Goal: Navigation & Orientation: Find specific page/section

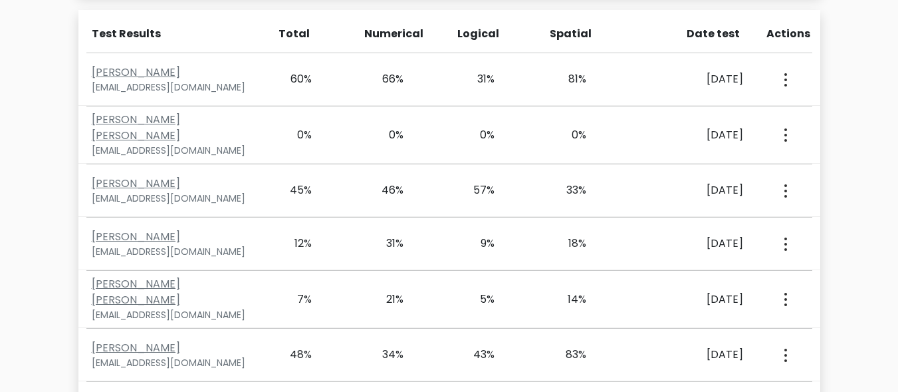
scroll to position [4675, 0]
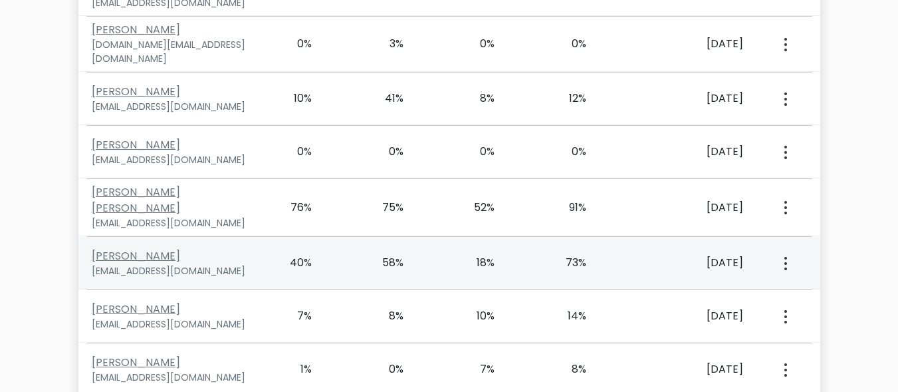
click at [790, 242] on div "View Profile" at bounding box center [784, 262] width 45 height 41
click at [784, 257] on icon "button" at bounding box center [785, 263] width 3 height 13
click at [824, 290] on link "View Profile" at bounding box center [832, 300] width 105 height 21
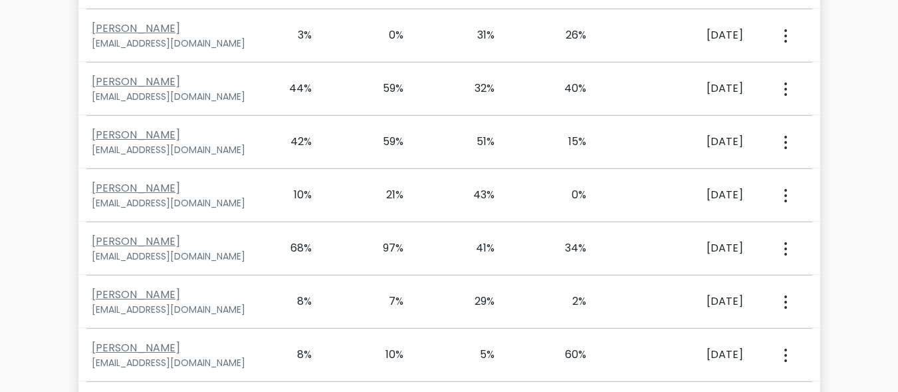
scroll to position [9035, 0]
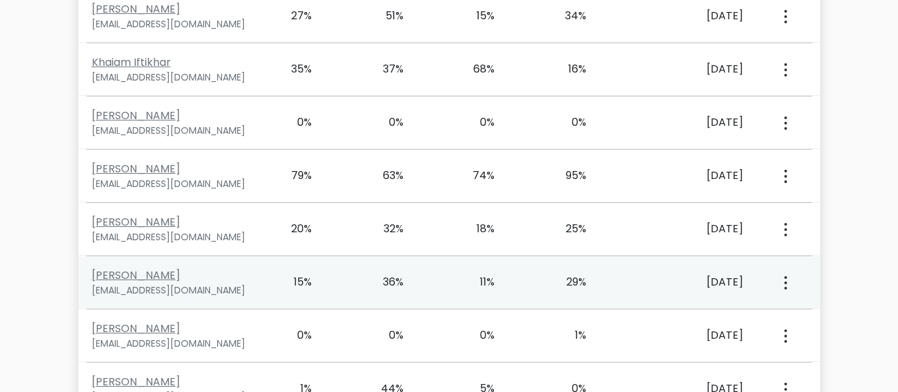
click at [781, 261] on button "button" at bounding box center [784, 281] width 11 height 41
click at [828, 310] on link "View Profile" at bounding box center [832, 320] width 105 height 21
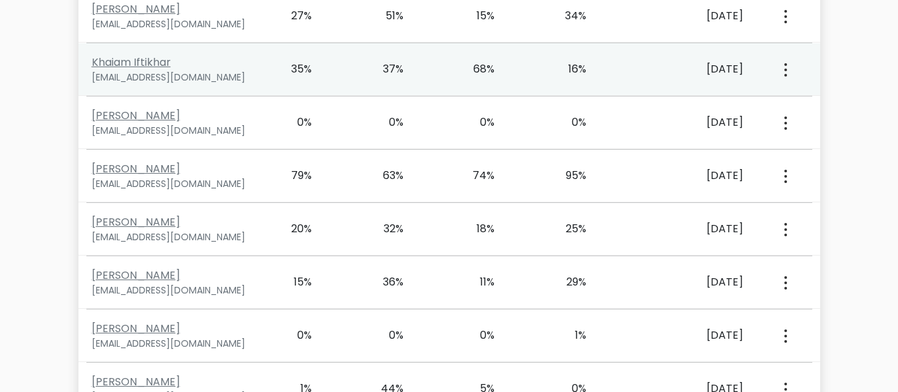
scroll to position [4675, 0]
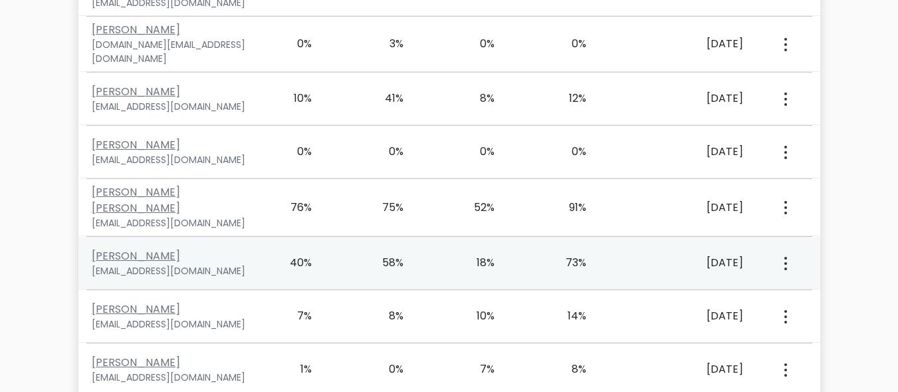
click at [785, 267] on circle "button" at bounding box center [785, 268] width 3 height 3
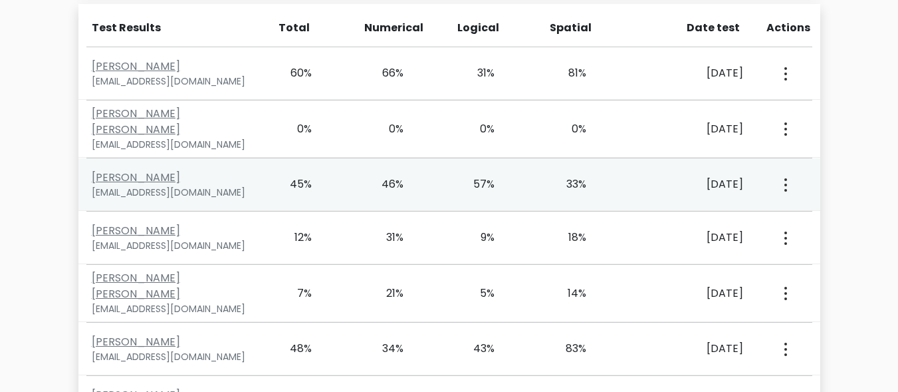
scroll to position [592, 0]
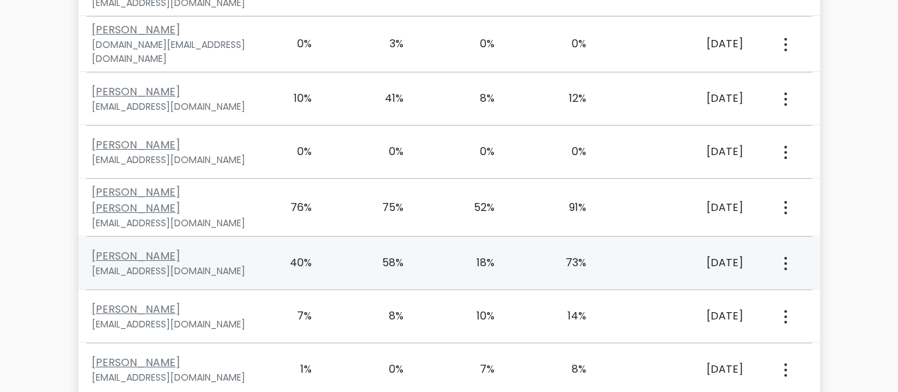
click at [785, 257] on icon "button" at bounding box center [785, 263] width 3 height 13
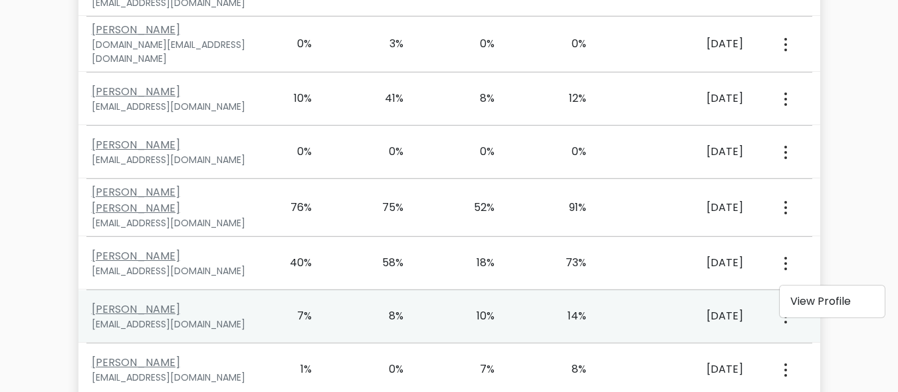
click at [786, 320] on circle "button" at bounding box center [785, 321] width 3 height 3
click at [822, 344] on link "View Profile" at bounding box center [832, 354] width 105 height 21
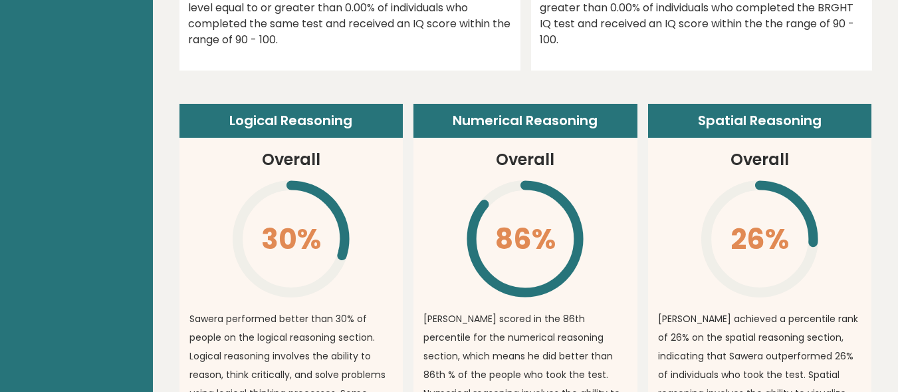
scroll to position [707, 0]
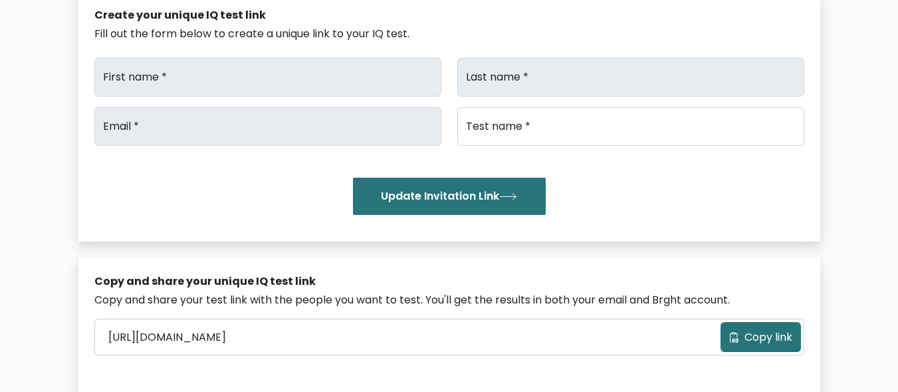
type input "Print"
type input "Volt"
type input "info@printvolt.co.uk"
type input "IQTest"
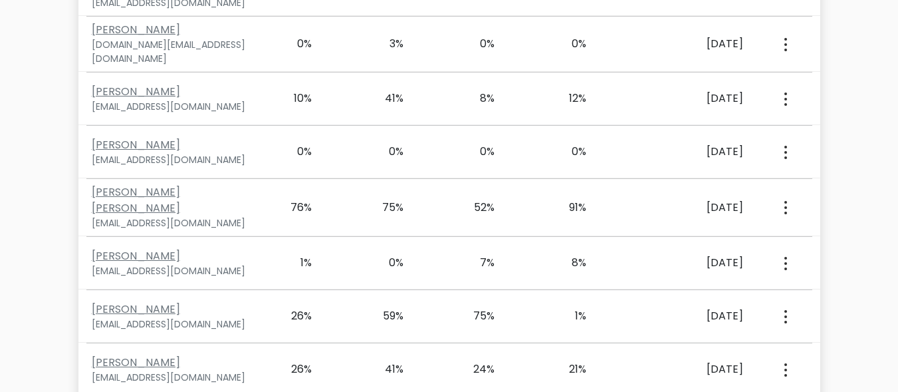
scroll to position [895, 0]
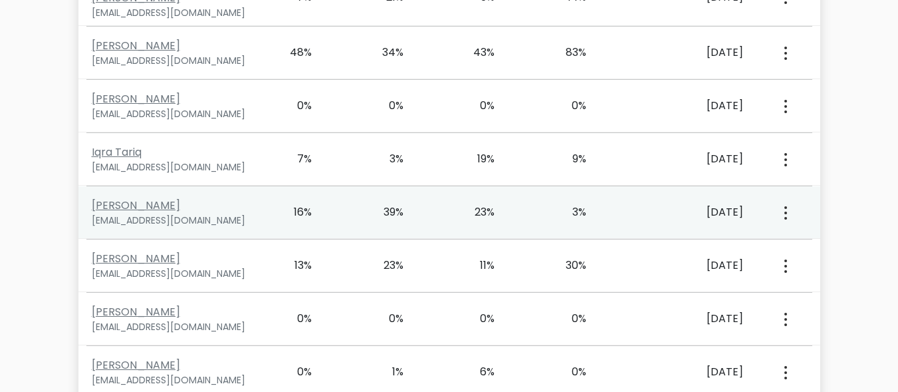
click at [778, 210] on div "View Profile" at bounding box center [784, 211] width 45 height 41
click at [787, 206] on button "button" at bounding box center [784, 211] width 11 height 41
click at [799, 240] on link "View Profile" at bounding box center [832, 250] width 105 height 21
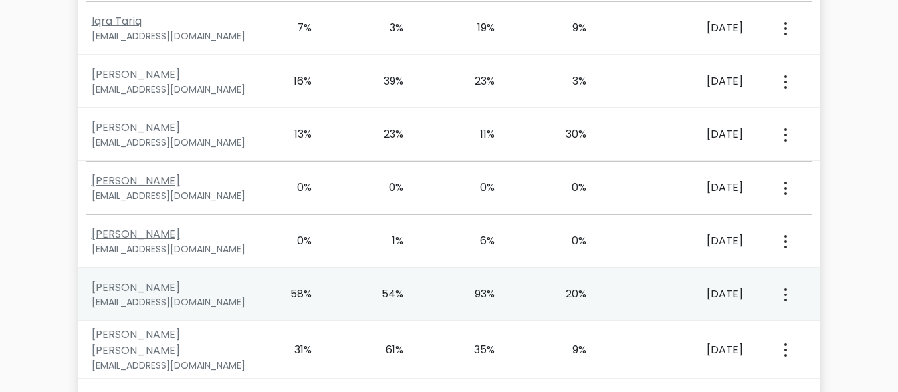
scroll to position [12124, 0]
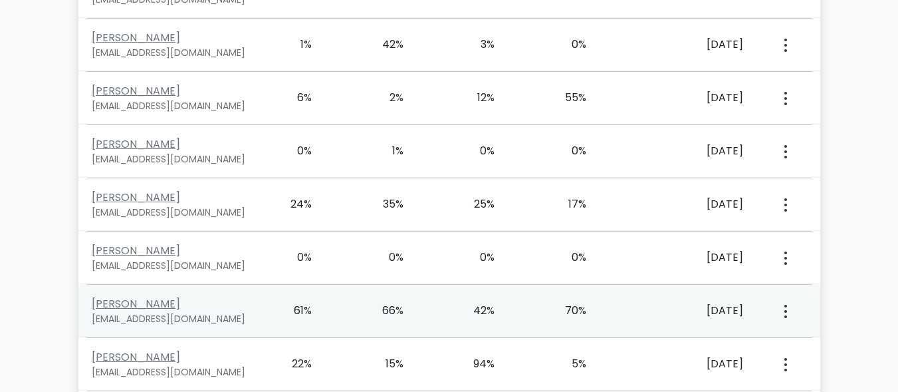
click at [782, 290] on button "button" at bounding box center [784, 310] width 11 height 41
click at [825, 338] on link "View Profile" at bounding box center [832, 348] width 105 height 21
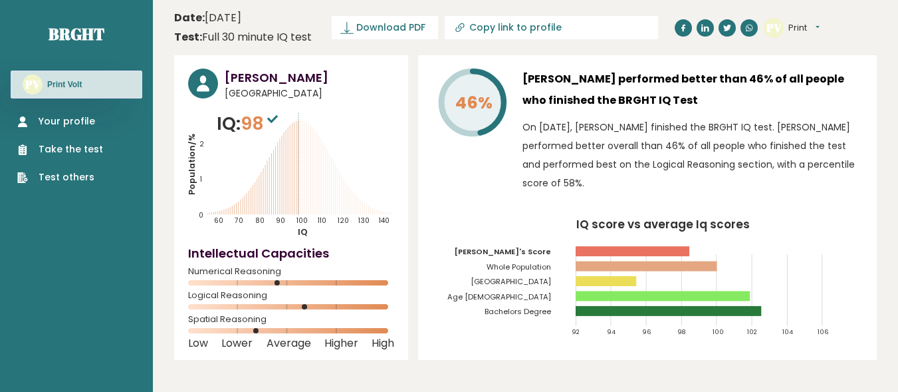
drag, startPoint x: 554, startPoint y: 184, endPoint x: 535, endPoint y: 142, distance: 46.7
click at [535, 142] on p "On [DATE], [PERSON_NAME] finished the BRGHT IQ test. [PERSON_NAME] performed be…" at bounding box center [692, 155] width 340 height 74
click at [631, 145] on p "On March 13, 2025, Romaisa Irshad finished the BRGHT IQ test. Romaisa performed…" at bounding box center [692, 155] width 340 height 74
